Goal: Transaction & Acquisition: Purchase product/service

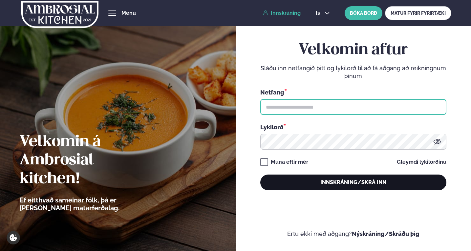
type input "**********"
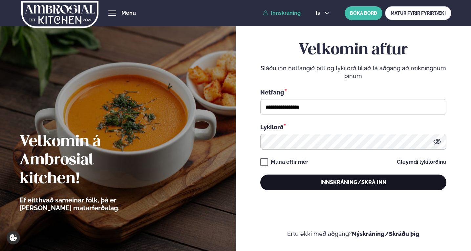
click at [333, 180] on button "Innskráning/Skrá inn" at bounding box center [353, 183] width 186 height 16
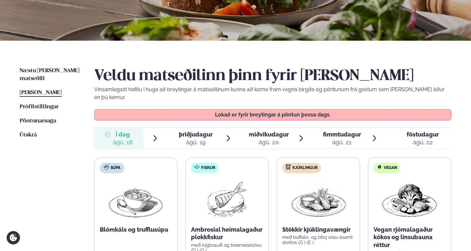
scroll to position [164, 0]
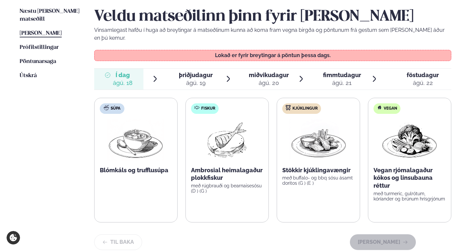
click at [198, 72] on span "þriðjudagur" at bounding box center [196, 75] width 34 height 7
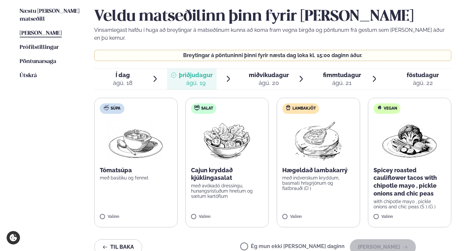
click at [193, 206] on label "Salat Cajun kryddað kjúklingasalat með avókadó dressingu, hunangsristuðum hnetu…" at bounding box center [227, 163] width 83 height 130
click at [382, 241] on button "[PERSON_NAME]" at bounding box center [383, 247] width 66 height 16
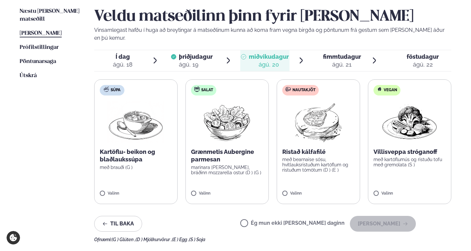
click at [270, 221] on label "Ég mun ekki [PERSON_NAME] daginn" at bounding box center [292, 224] width 104 height 7
click at [402, 216] on button "[PERSON_NAME]" at bounding box center [383, 224] width 66 height 16
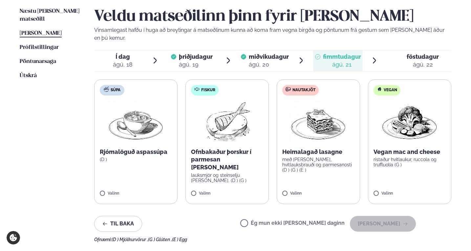
click at [275, 221] on label "Ég mun ekki [PERSON_NAME] daginn" at bounding box center [292, 224] width 104 height 7
click at [382, 216] on button "[PERSON_NAME]" at bounding box center [383, 224] width 66 height 16
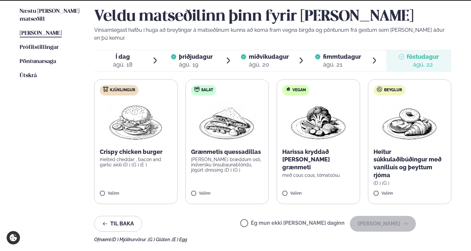
click at [283, 221] on label "Ég mun ekki [PERSON_NAME] daginn" at bounding box center [292, 224] width 104 height 7
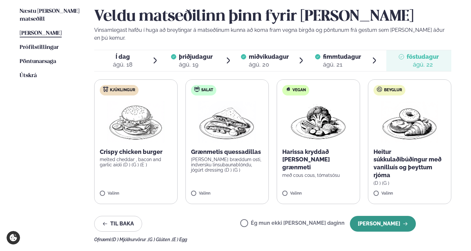
click at [406, 216] on button "[PERSON_NAME]" at bounding box center [383, 224] width 66 height 16
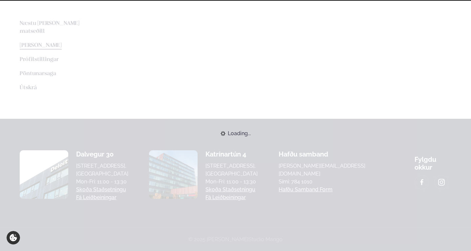
click at [337, 141] on div "Loading..." at bounding box center [235, 133] width 471 height 14
